Goal: Book appointment/travel/reservation

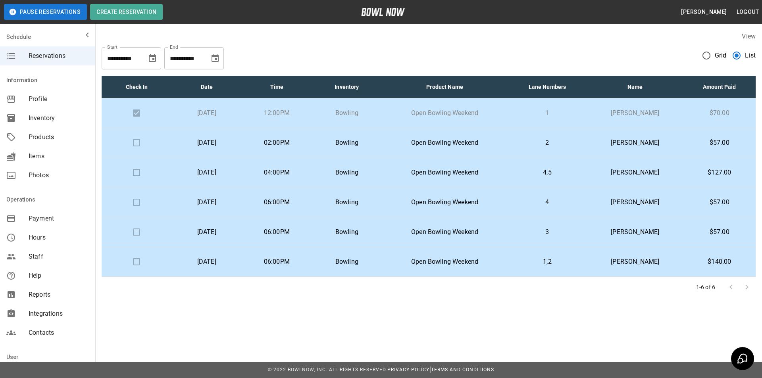
click at [548, 149] on td "2" at bounding box center [547, 143] width 79 height 30
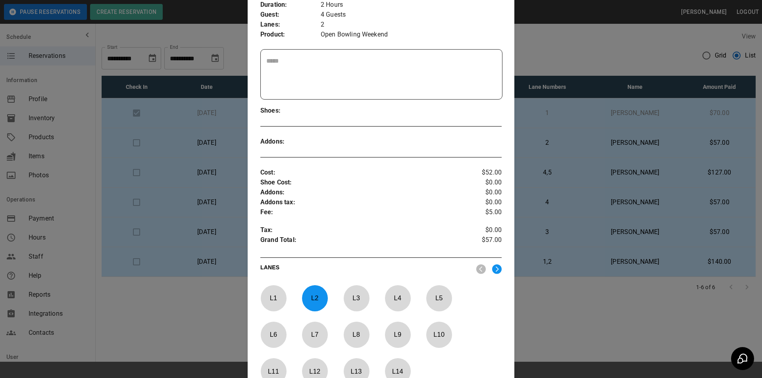
scroll to position [211, 0]
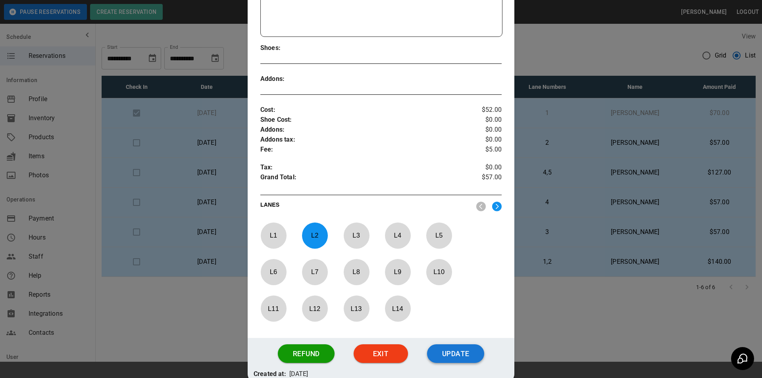
click at [465, 345] on button "Update" at bounding box center [455, 353] width 57 height 19
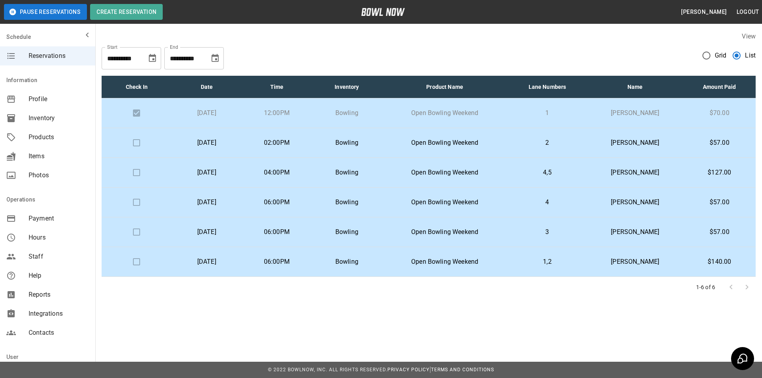
click at [460, 147] on p "Open Bowling Weekend" at bounding box center [444, 143] width 113 height 10
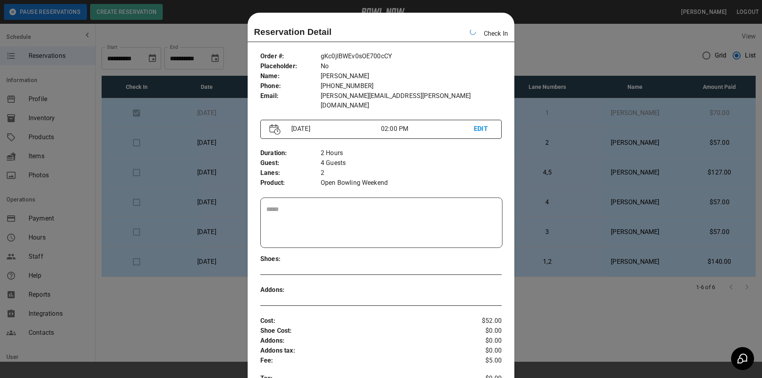
scroll to position [13, 0]
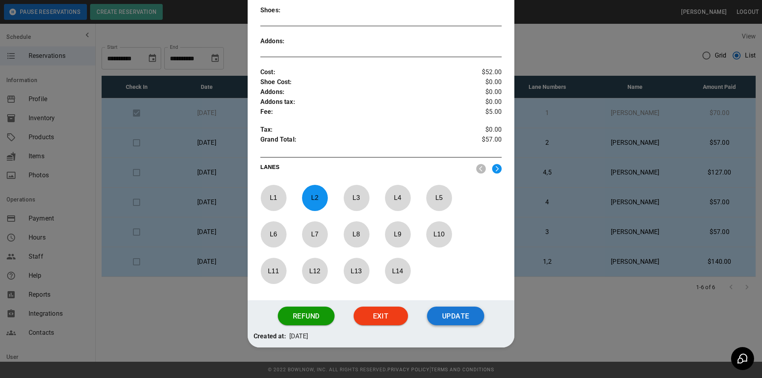
click at [449, 307] on button "Update" at bounding box center [455, 316] width 57 height 19
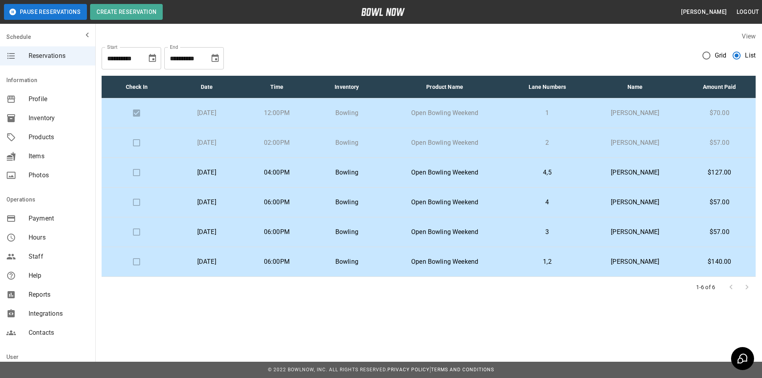
click at [402, 177] on td "Open Bowling Weekend" at bounding box center [445, 173] width 126 height 30
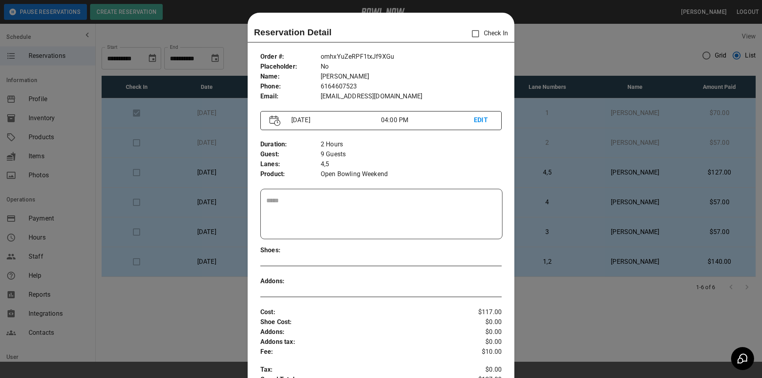
scroll to position [13, 0]
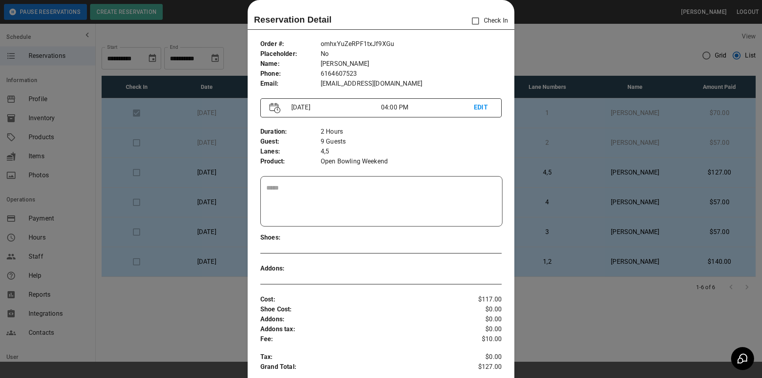
click at [549, 173] on div at bounding box center [381, 189] width 762 height 378
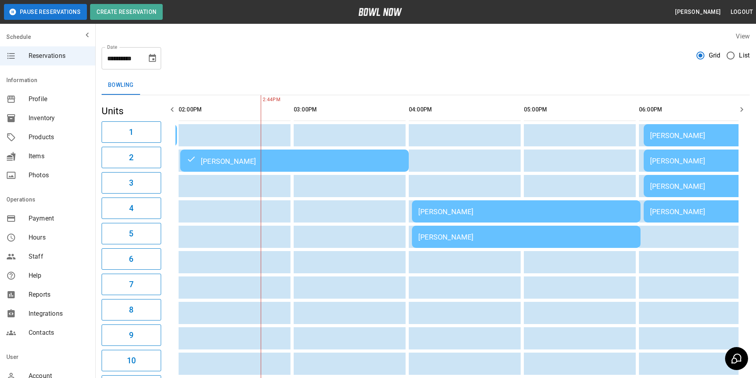
click at [148, 62] on icon "Choose date, selected date is Aug 31, 2025" at bounding box center [153, 59] width 10 height 10
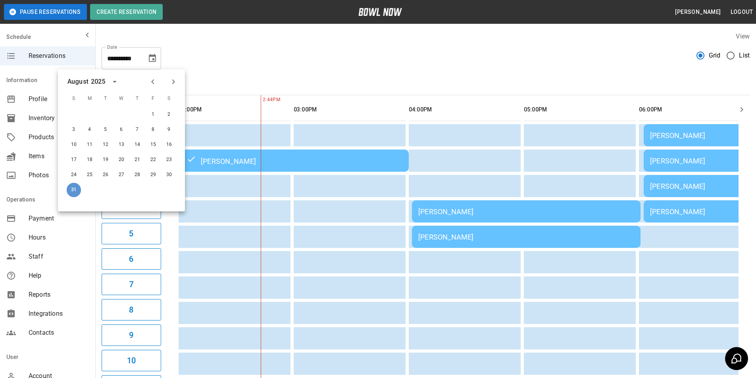
click at [76, 187] on button "31" at bounding box center [74, 190] width 14 height 14
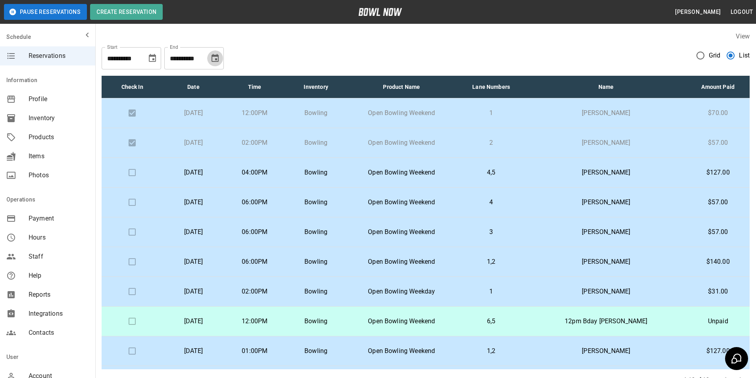
click at [219, 58] on icon "Choose date, selected date is Sep 30, 2025" at bounding box center [215, 58] width 7 height 8
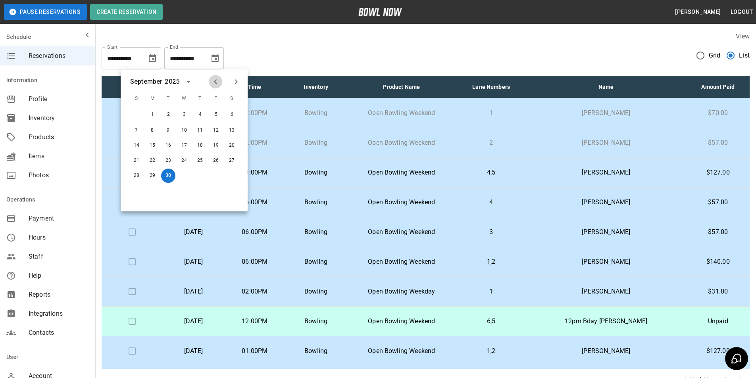
click at [211, 80] on icon "Previous month" at bounding box center [216, 82] width 10 height 10
click at [142, 187] on button "31" at bounding box center [136, 190] width 14 height 14
type input "**********"
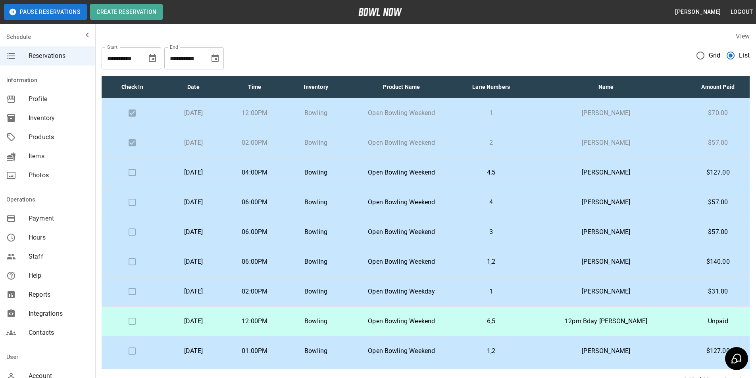
click at [217, 59] on icon "Choose date, selected date is Sep 30, 2025" at bounding box center [215, 59] width 10 height 10
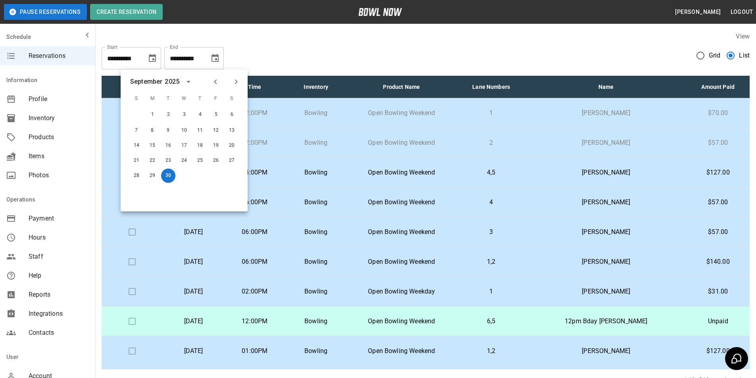
click at [212, 85] on icon "Previous month" at bounding box center [216, 82] width 10 height 10
click at [145, 192] on div at bounding box center [152, 190] width 16 height 14
click at [143, 191] on button "31" at bounding box center [136, 190] width 14 height 14
type input "**********"
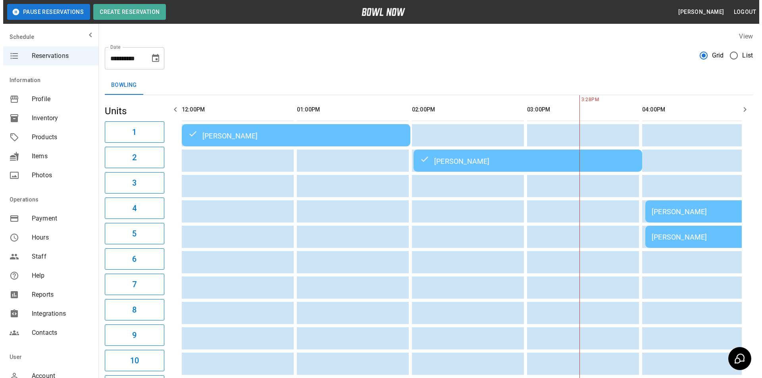
scroll to position [0, 345]
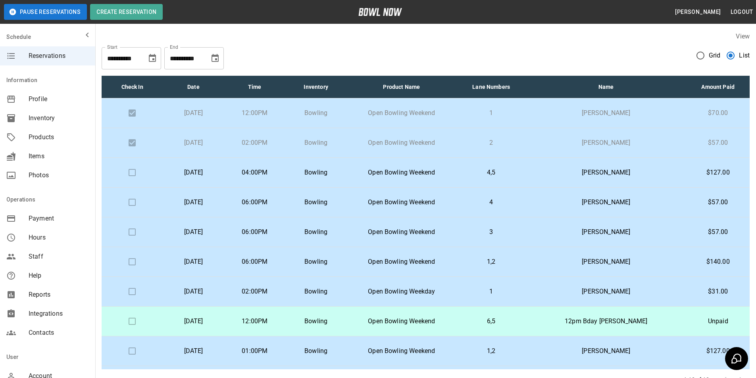
click at [215, 59] on icon "Choose date, selected date is Sep 30, 2025" at bounding box center [215, 58] width 7 height 8
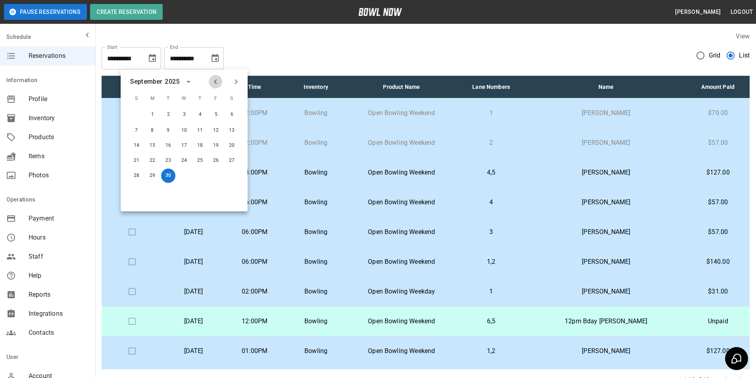
click at [218, 84] on icon "Previous month" at bounding box center [216, 82] width 10 height 10
click at [144, 187] on div at bounding box center [152, 190] width 16 height 14
click at [143, 187] on div "31" at bounding box center [137, 190] width 16 height 14
click at [140, 189] on button "31" at bounding box center [136, 190] width 14 height 14
type input "**********"
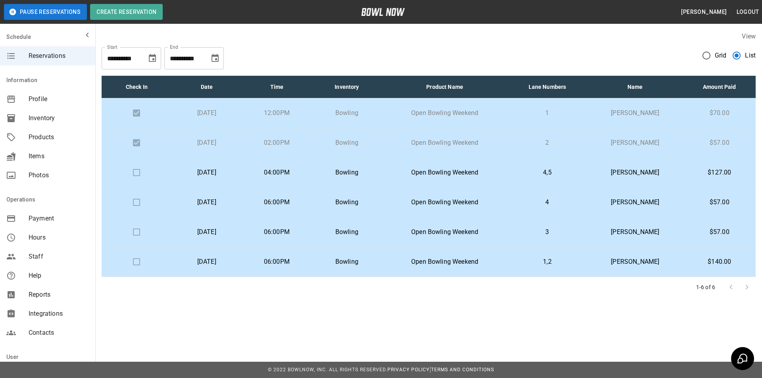
click at [380, 156] on td "Bowling" at bounding box center [347, 143] width 70 height 30
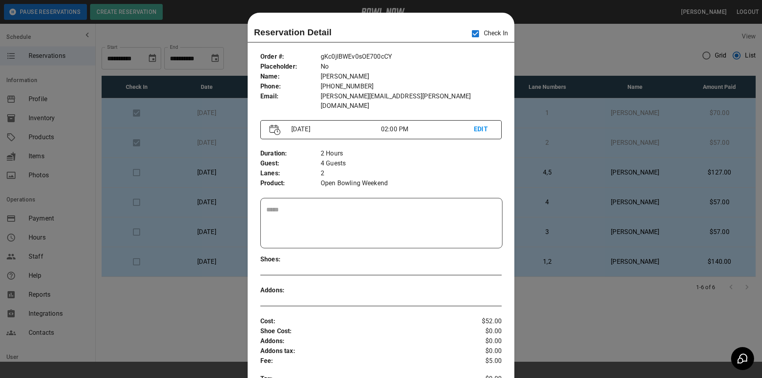
scroll to position [13, 0]
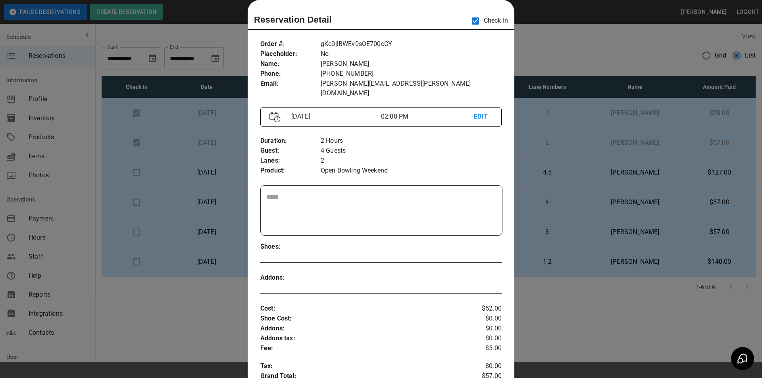
click at [519, 131] on div at bounding box center [381, 189] width 762 height 378
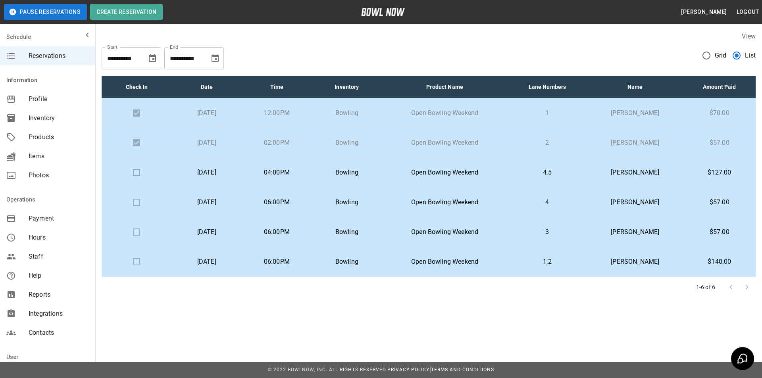
click at [473, 168] on td "Open Bowling Weekend" at bounding box center [445, 173] width 126 height 30
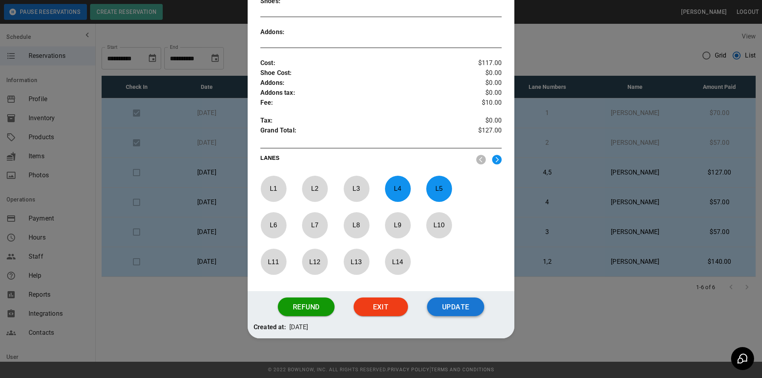
click at [458, 301] on button "Update" at bounding box center [455, 307] width 57 height 19
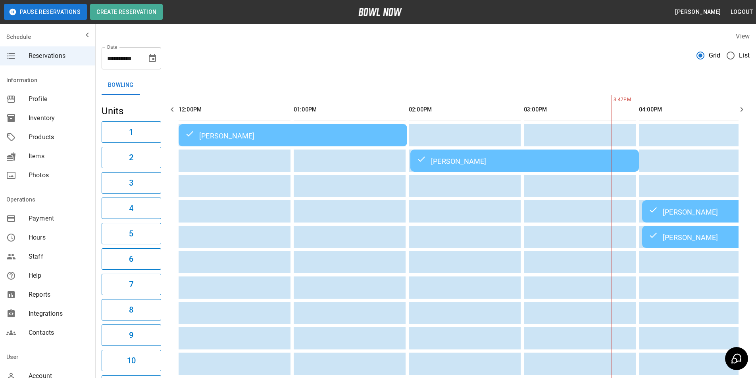
scroll to position [0, 345]
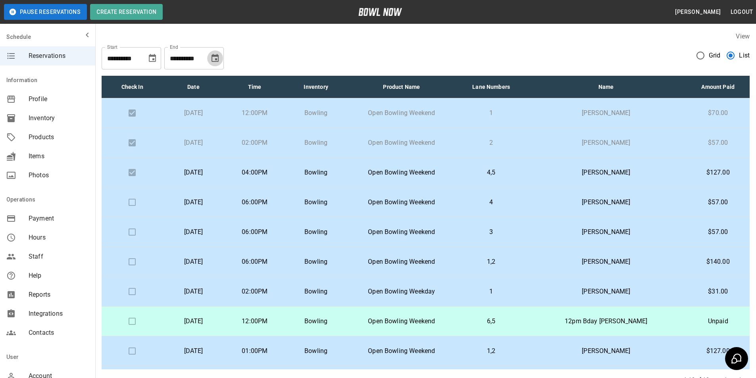
click at [222, 59] on button "Choose date, selected date is Sep 30, 2025" at bounding box center [215, 58] width 16 height 16
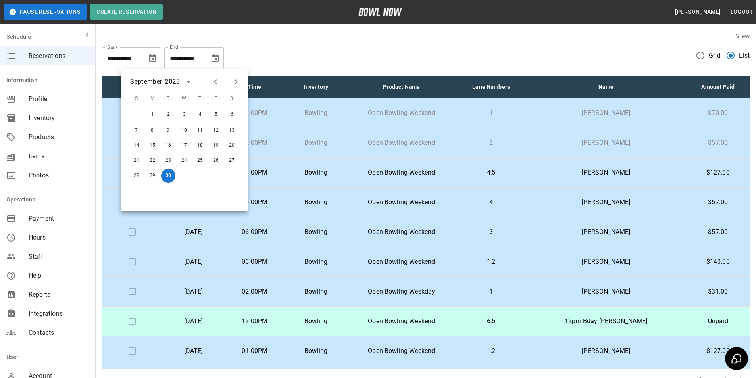
click at [215, 81] on icon "Previous month" at bounding box center [215, 81] width 3 height 5
click at [135, 189] on button "31" at bounding box center [136, 190] width 14 height 14
type input "**********"
